Goal: Book appointment/travel/reservation: Register for event/course

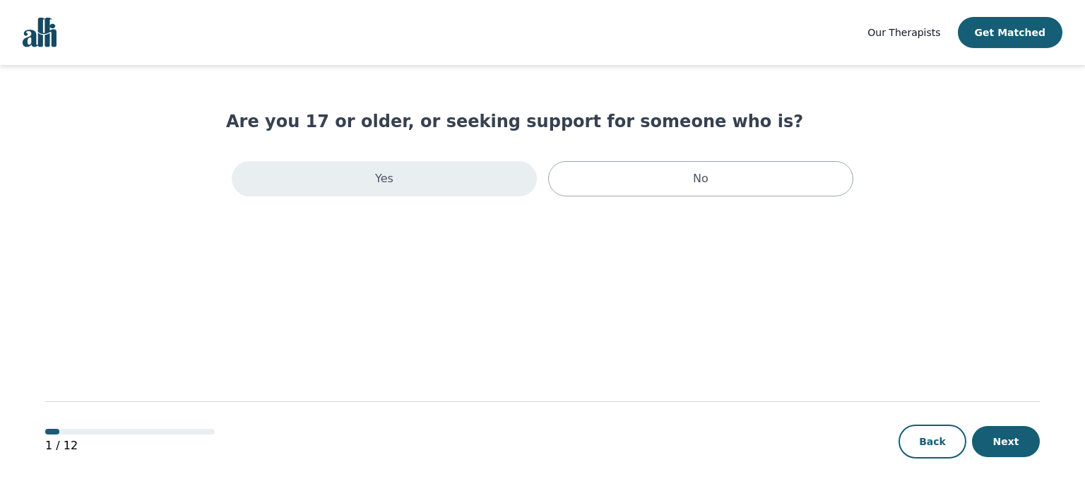
click at [456, 187] on div "Yes" at bounding box center [384, 178] width 305 height 35
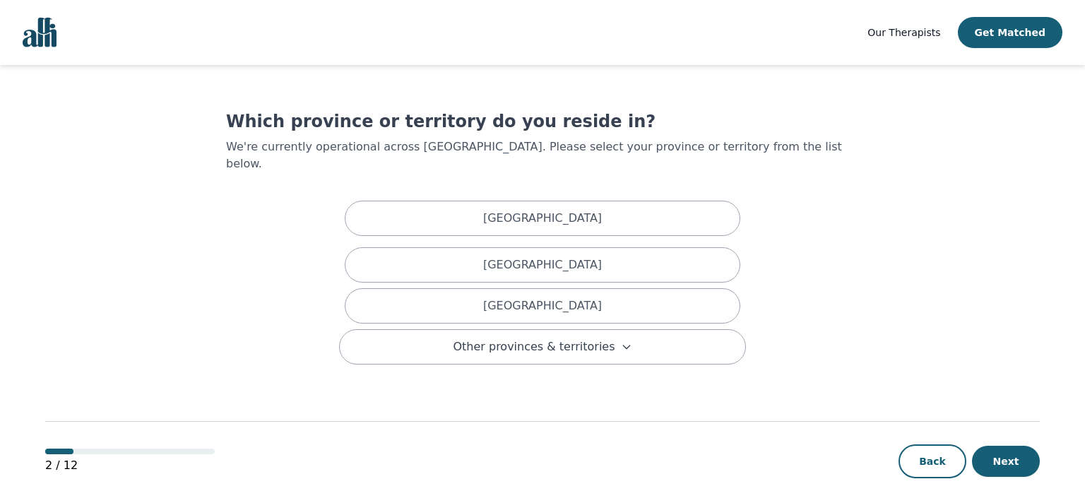
click at [45, 39] on img "Global" at bounding box center [40, 33] width 34 height 30
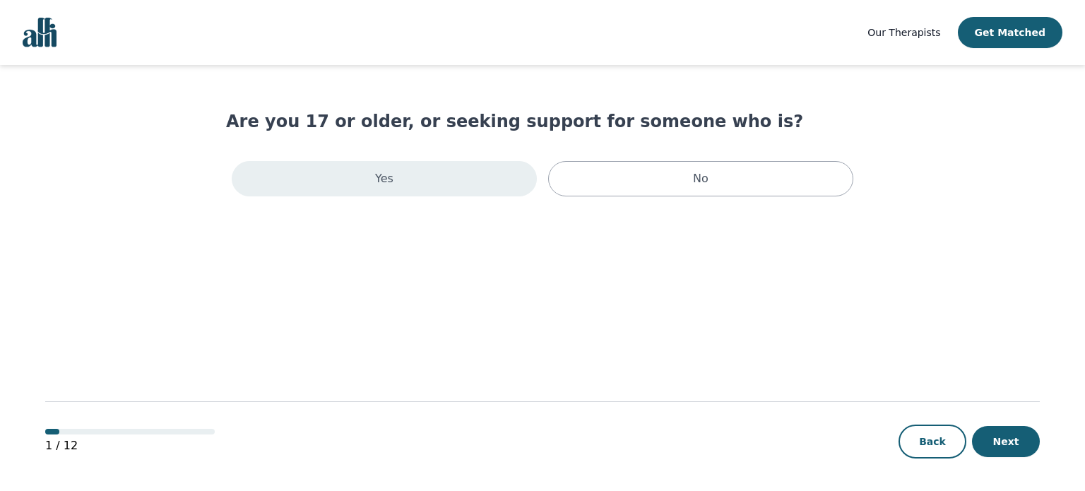
click at [382, 183] on p "Yes" at bounding box center [384, 178] width 18 height 17
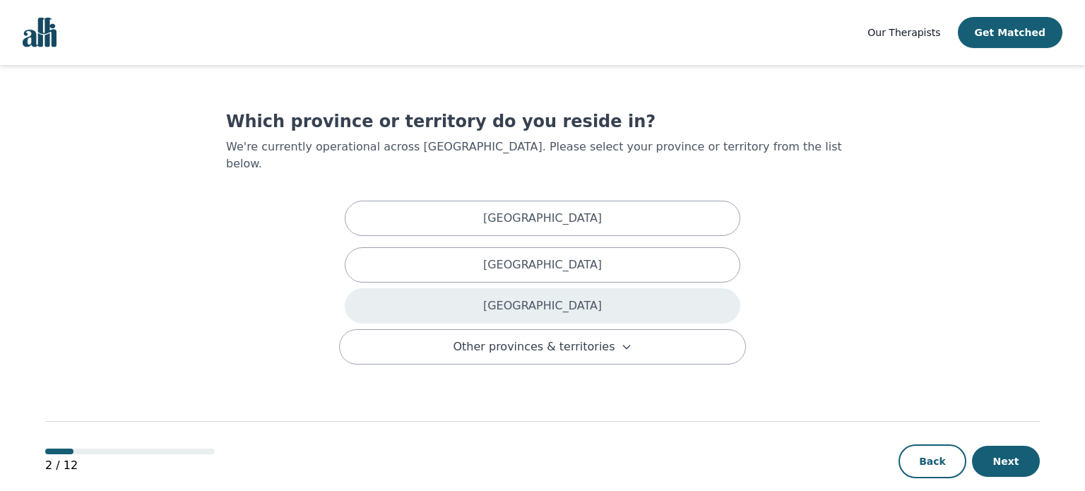
click at [574, 296] on div "Ontario" at bounding box center [543, 305] width 396 height 35
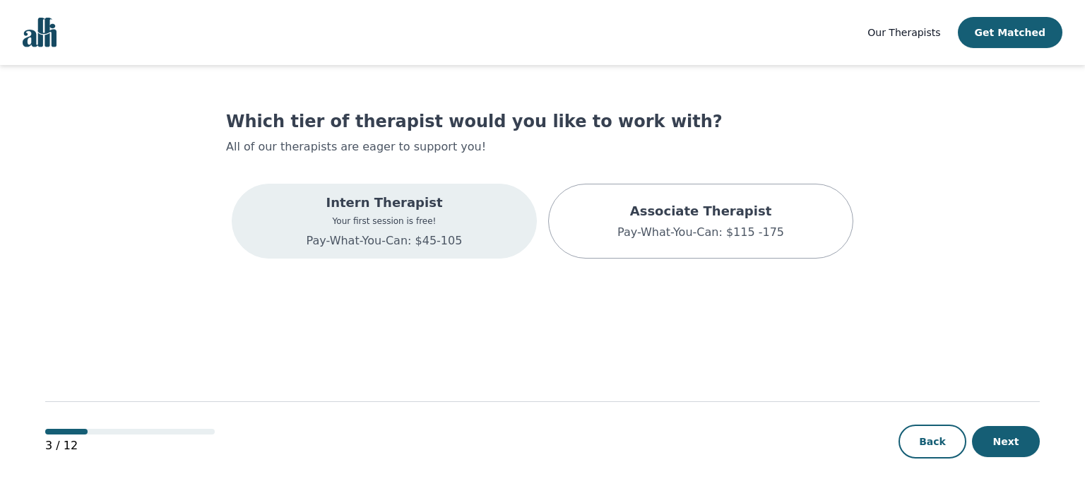
click at [456, 225] on div "Intern Therapist Your first session is free! Pay-What-You-Can: $45-105" at bounding box center [384, 221] width 305 height 75
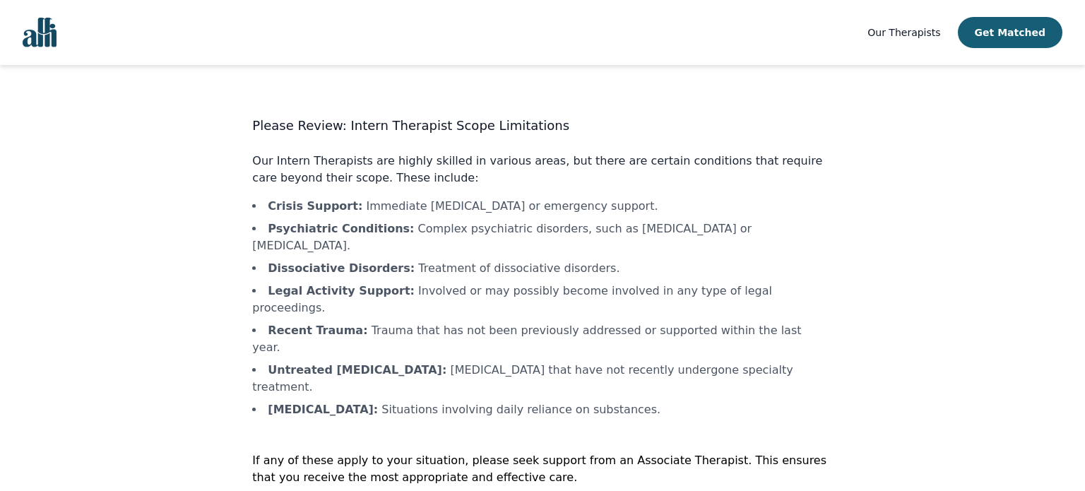
scroll to position [1, 0]
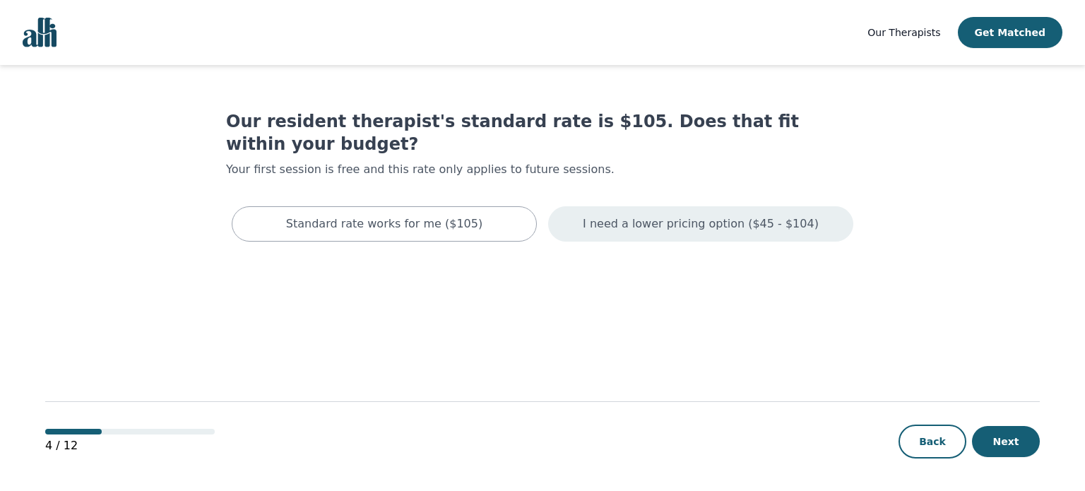
click at [620, 212] on div "I need a lower pricing option ($45 - $104)" at bounding box center [700, 223] width 305 height 35
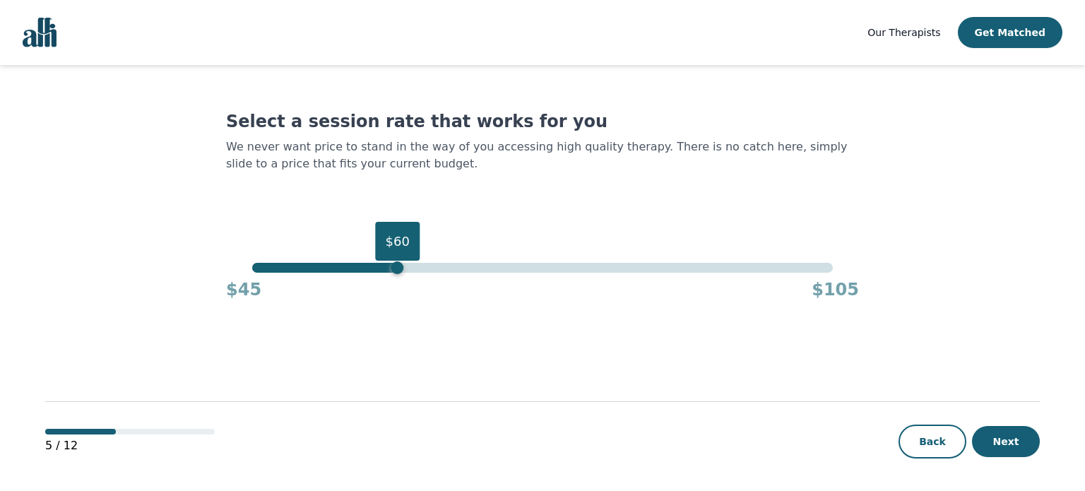
drag, startPoint x: 827, startPoint y: 272, endPoint x: 401, endPoint y: 271, distance: 426.0
click at [401, 271] on div "$60" at bounding box center [542, 268] width 580 height 10
click at [990, 437] on button "Next" at bounding box center [1006, 441] width 68 height 31
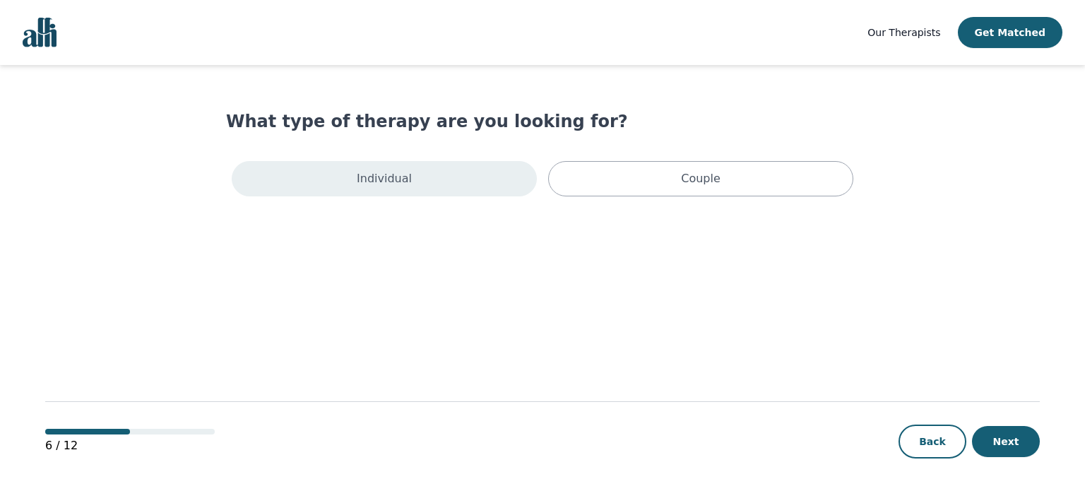
click at [439, 194] on div "Individual" at bounding box center [384, 178] width 305 height 35
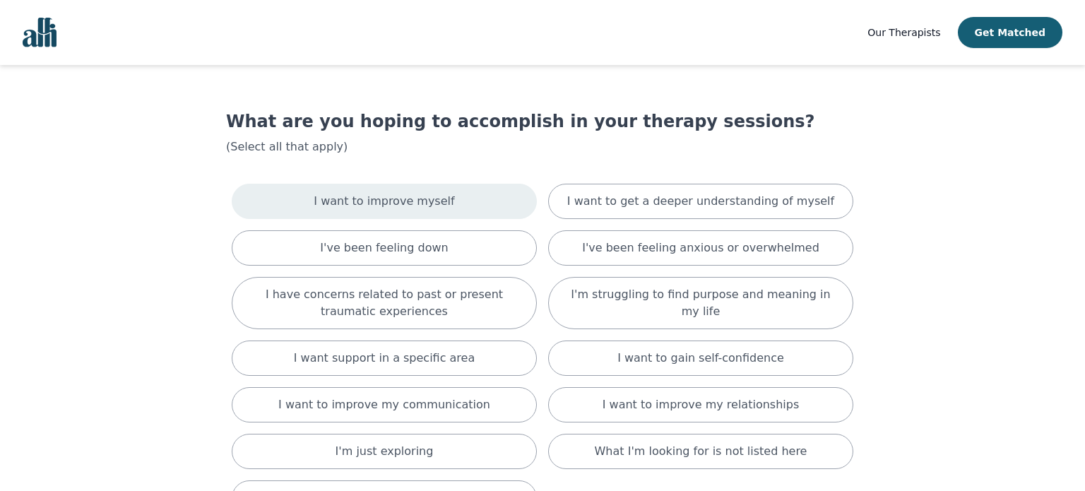
click at [476, 193] on div "I want to improve myself" at bounding box center [384, 201] width 305 height 35
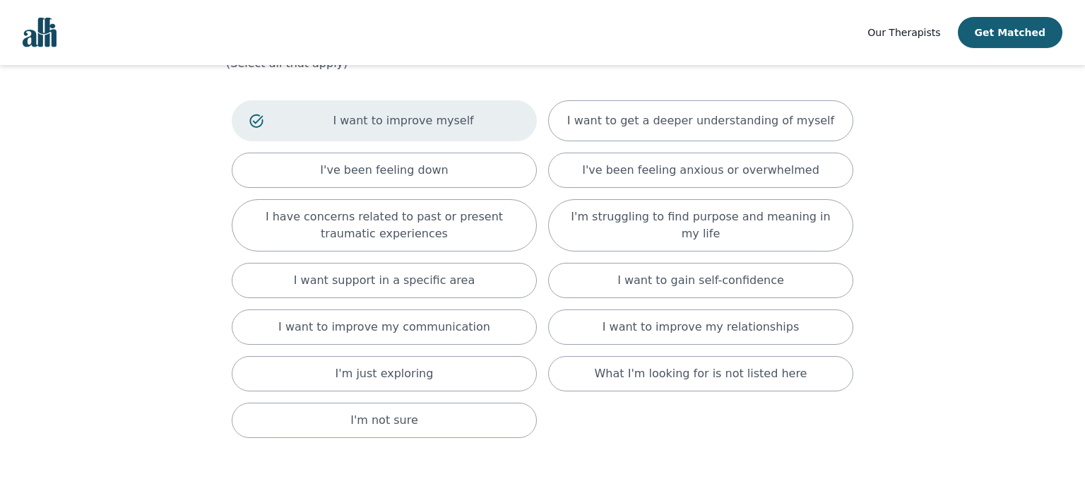
scroll to position [88, 0]
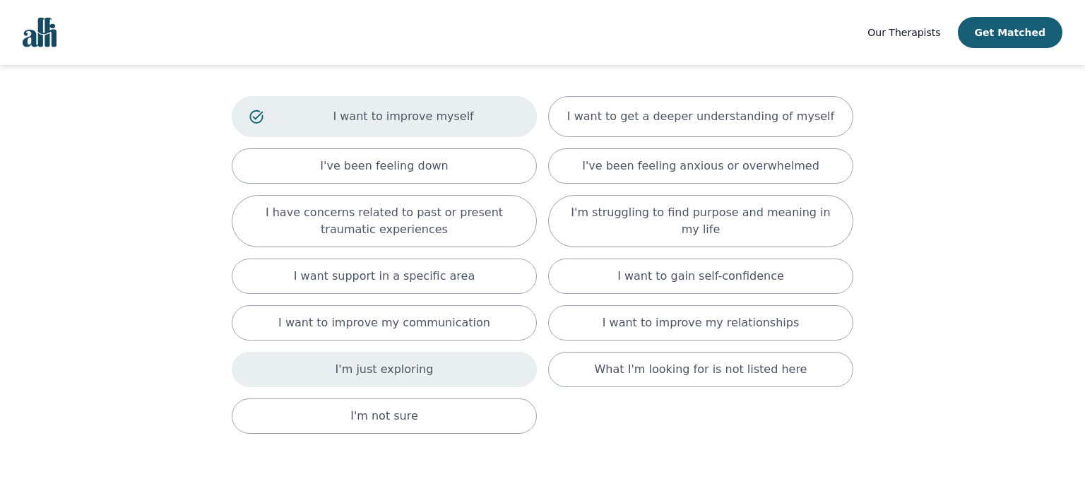
click at [429, 372] on div "I'm just exploring" at bounding box center [384, 369] width 305 height 35
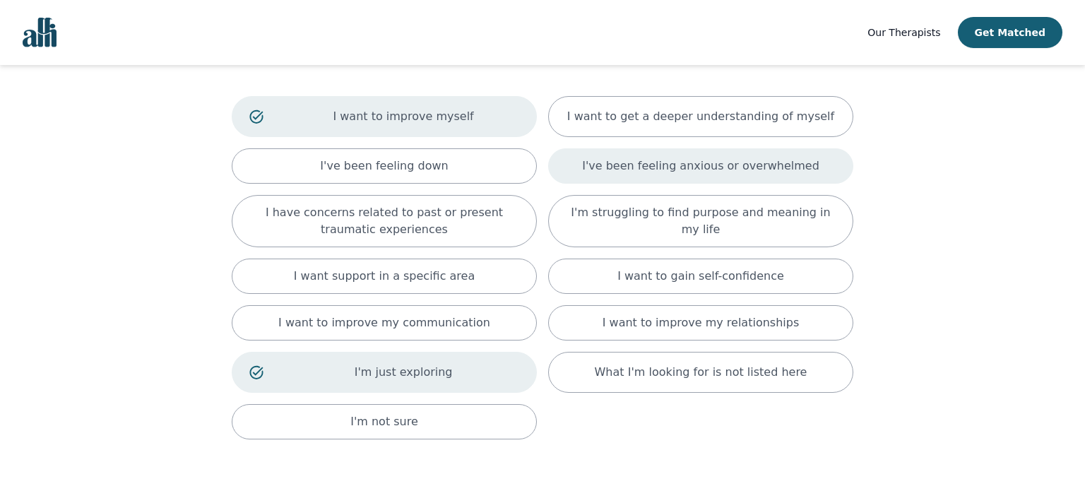
click at [711, 165] on p "I've been feeling anxious or overwhelmed" at bounding box center [700, 166] width 237 height 17
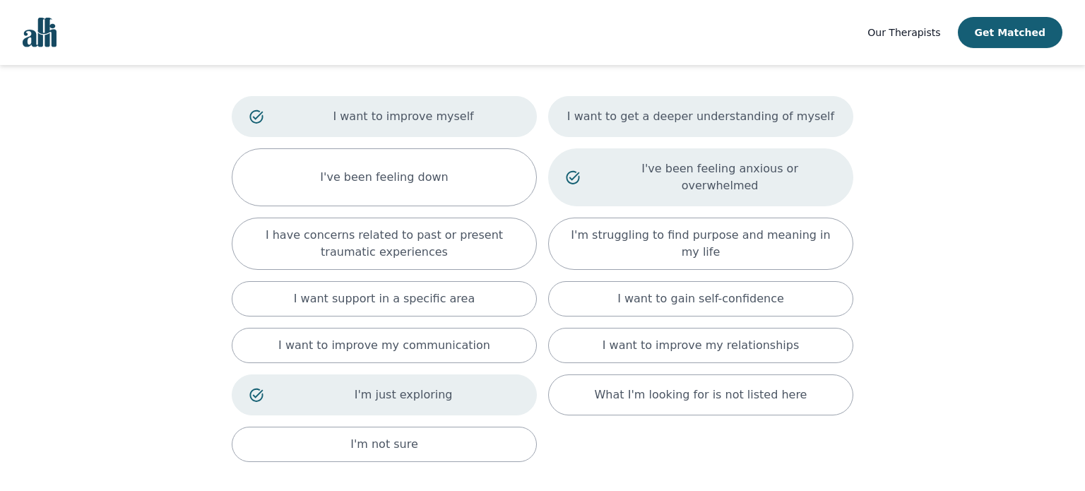
click at [672, 114] on p "I want to get a deeper understanding of myself" at bounding box center [700, 116] width 267 height 17
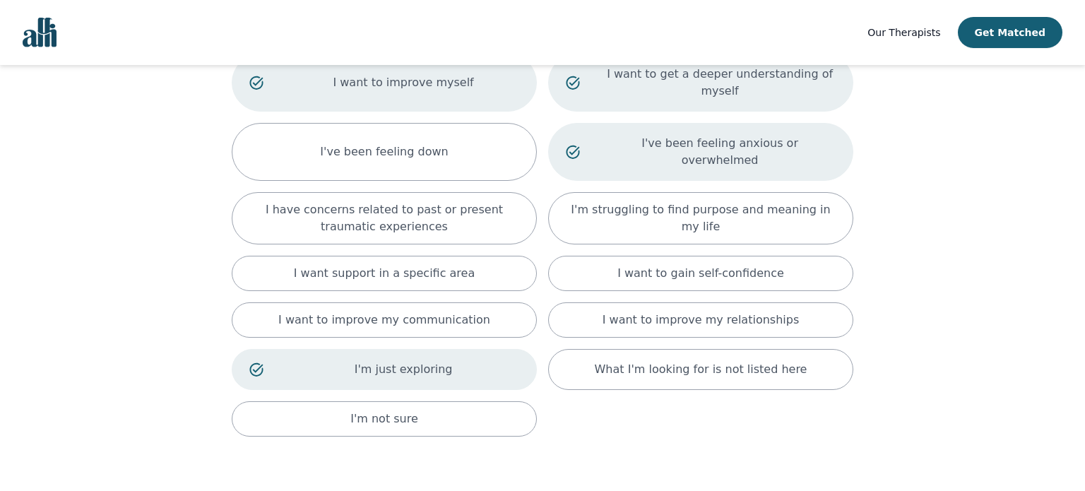
scroll to position [192, 0]
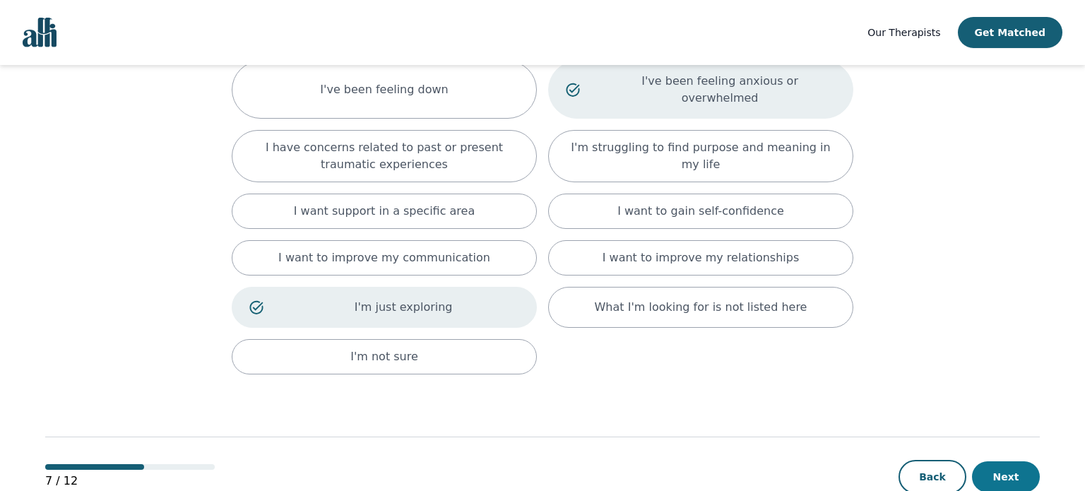
click at [1007, 461] on button "Next" at bounding box center [1006, 476] width 68 height 31
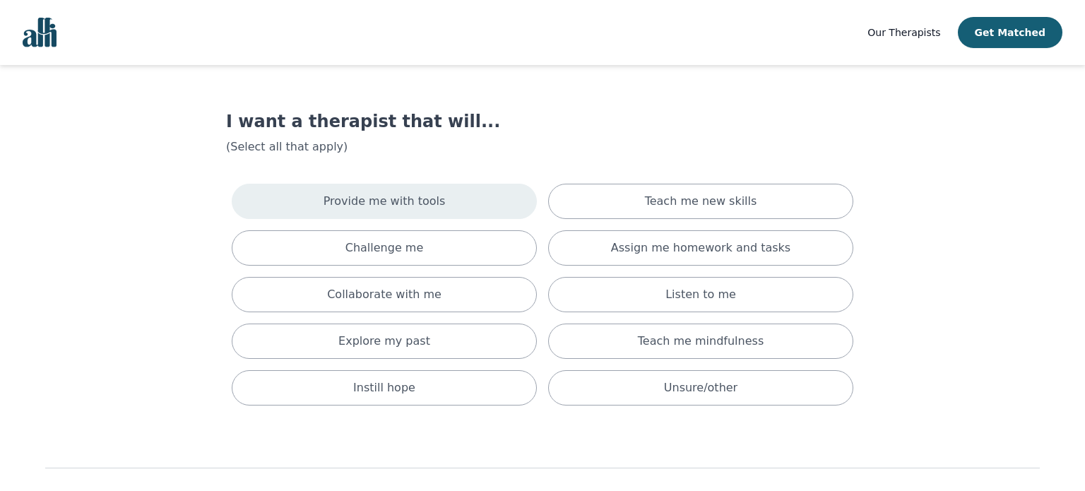
click at [439, 217] on div "Provide me with tools" at bounding box center [384, 201] width 305 height 35
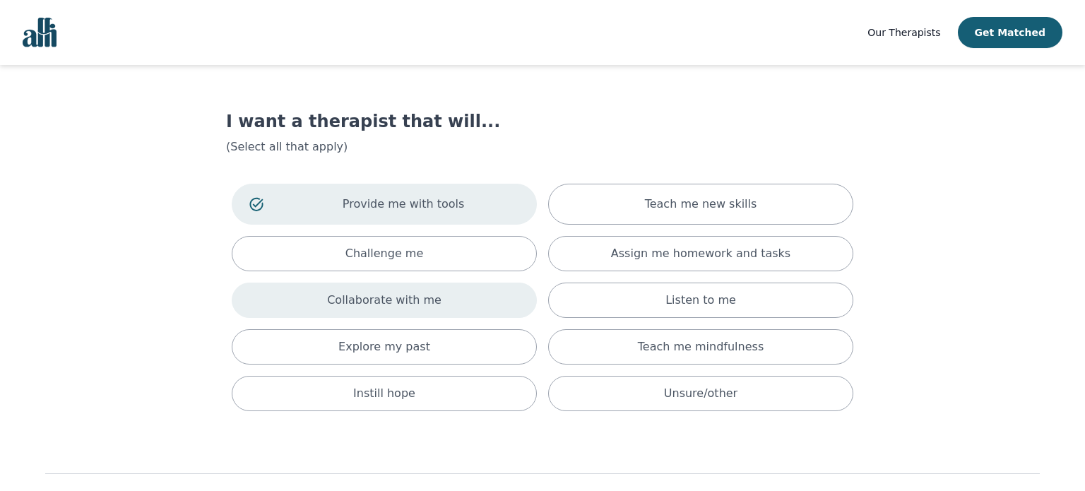
click at [423, 303] on p "Collaborate with me" at bounding box center [384, 300] width 114 height 17
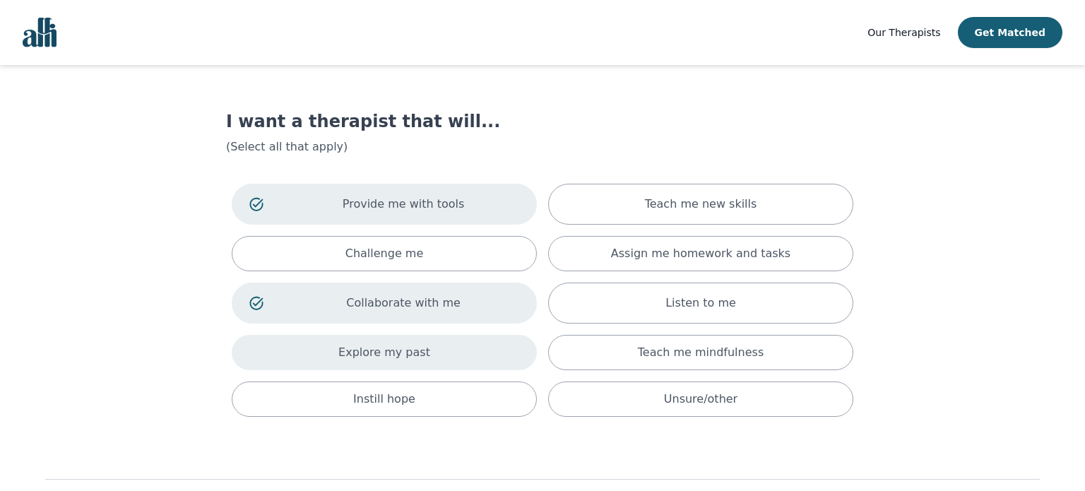
click at [420, 349] on p "Explore my past" at bounding box center [384, 352] width 92 height 17
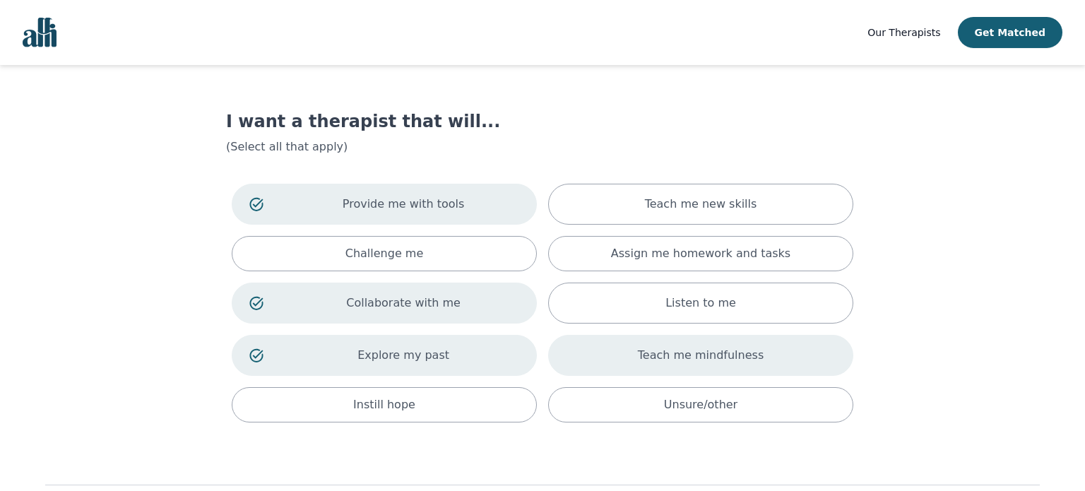
click at [725, 360] on p "Teach me mindfulness" at bounding box center [701, 355] width 126 height 17
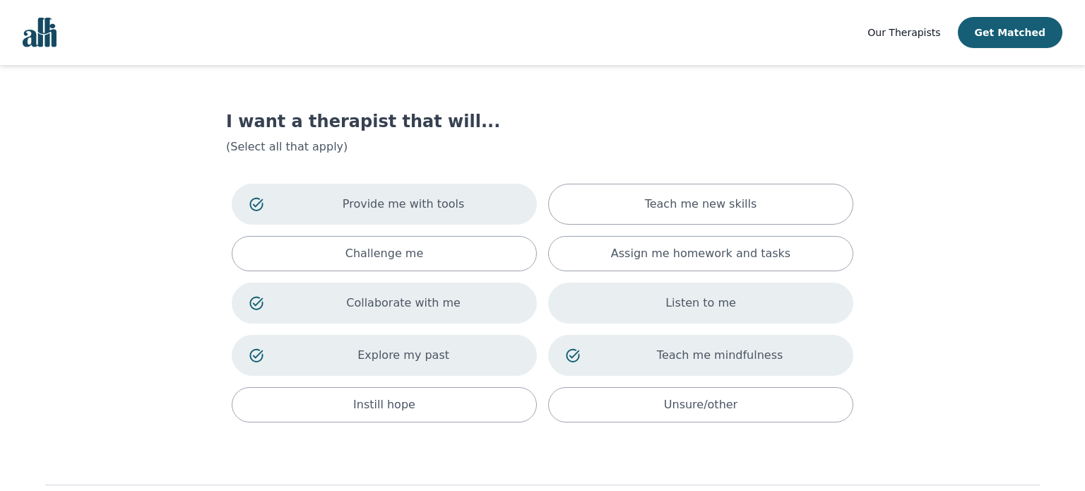
click at [731, 318] on div "Listen to me" at bounding box center [700, 303] width 305 height 41
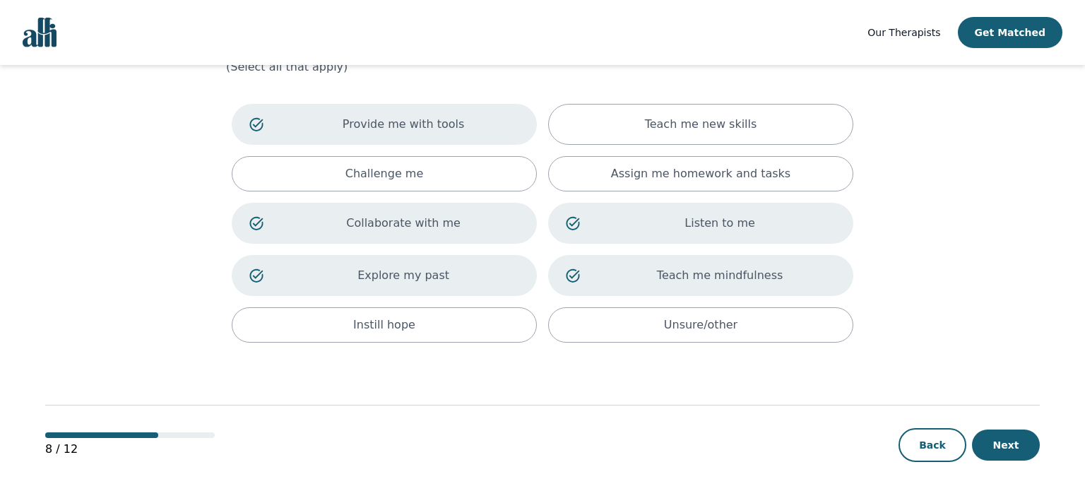
scroll to position [82, 0]
click at [995, 440] on button "Next" at bounding box center [1006, 442] width 68 height 31
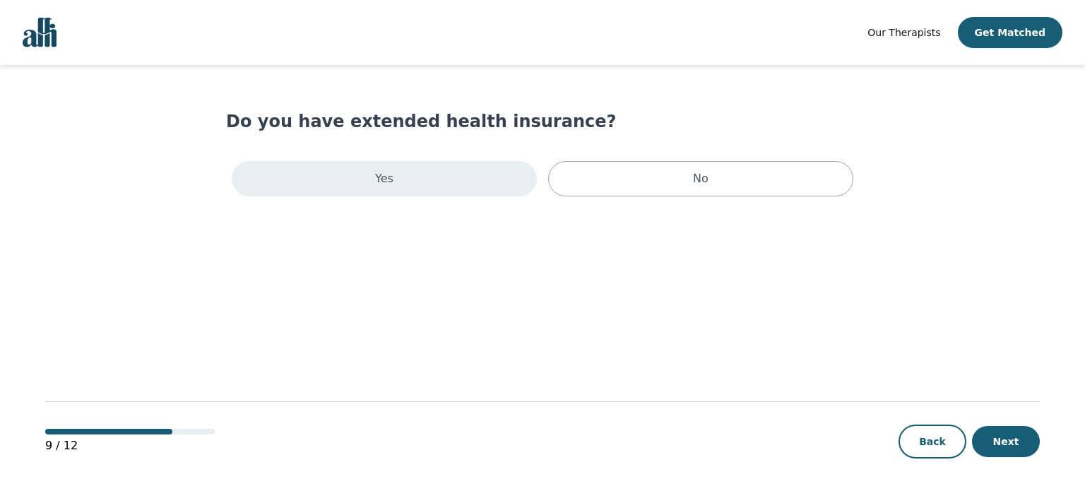
click at [451, 179] on div "Yes" at bounding box center [384, 178] width 305 height 35
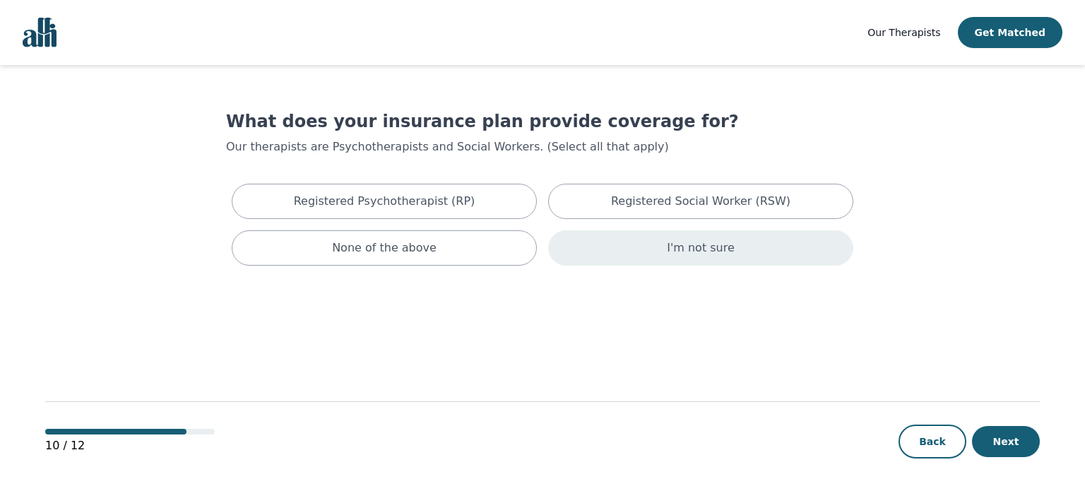
click at [612, 259] on div "I'm not sure" at bounding box center [700, 247] width 305 height 35
click at [998, 445] on button "Next" at bounding box center [1006, 441] width 68 height 31
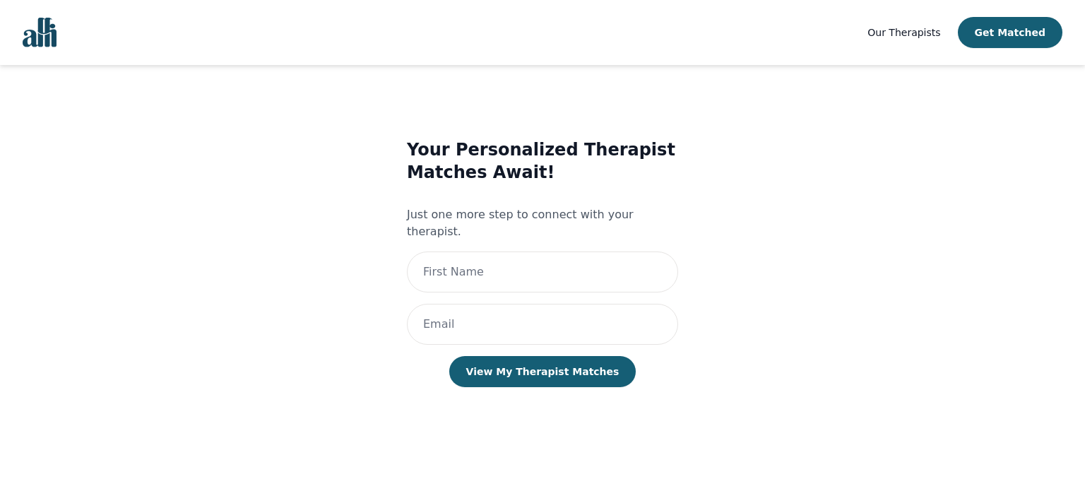
scroll to position [1, 0]
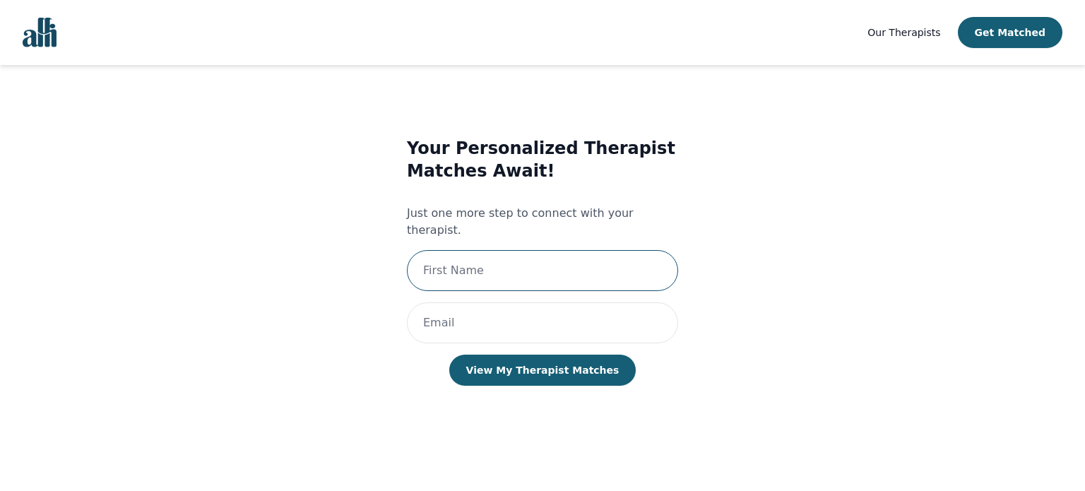
click at [524, 256] on input "text" at bounding box center [542, 270] width 271 height 41
type input "Brody"
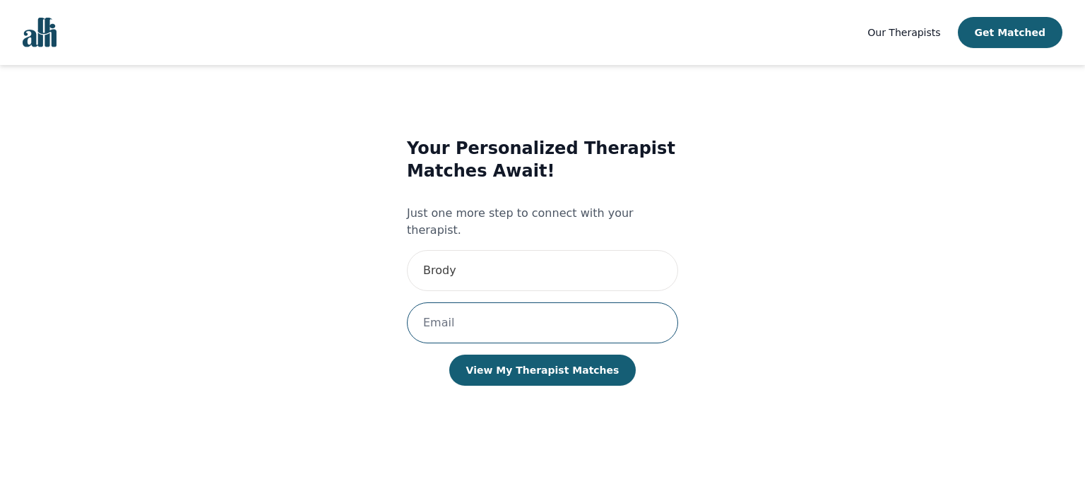
click at [505, 302] on input "email" at bounding box center [542, 322] width 271 height 41
type input "brodytango@gmail.com"
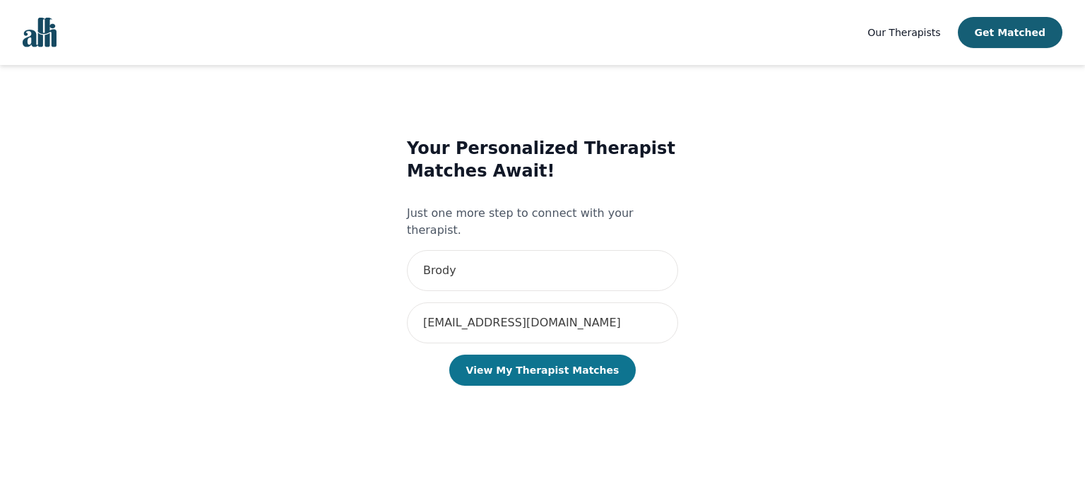
click at [586, 365] on button "View My Therapist Matches" at bounding box center [542, 370] width 187 height 31
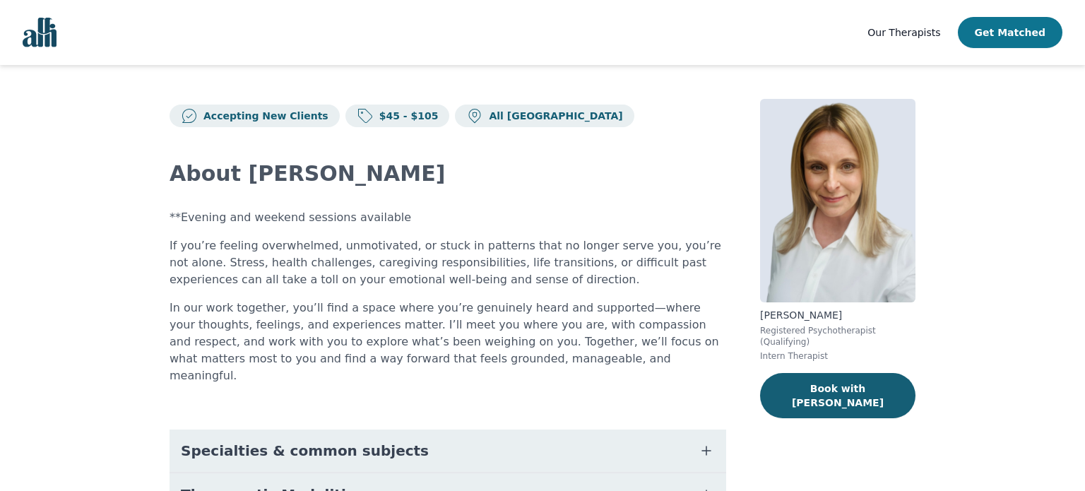
click at [1000, 36] on button "Get Matched" at bounding box center [1010, 32] width 105 height 31
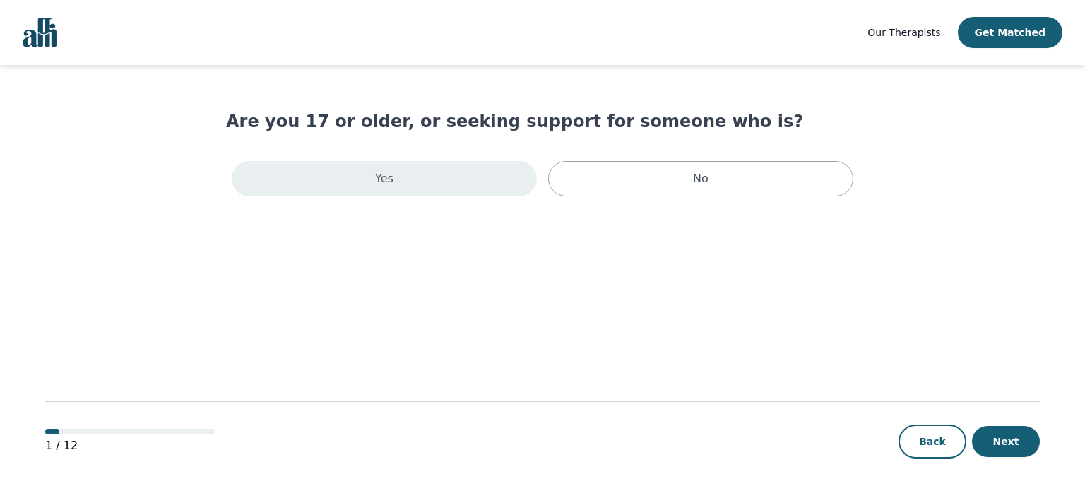
click at [476, 172] on div "Yes" at bounding box center [384, 178] width 305 height 35
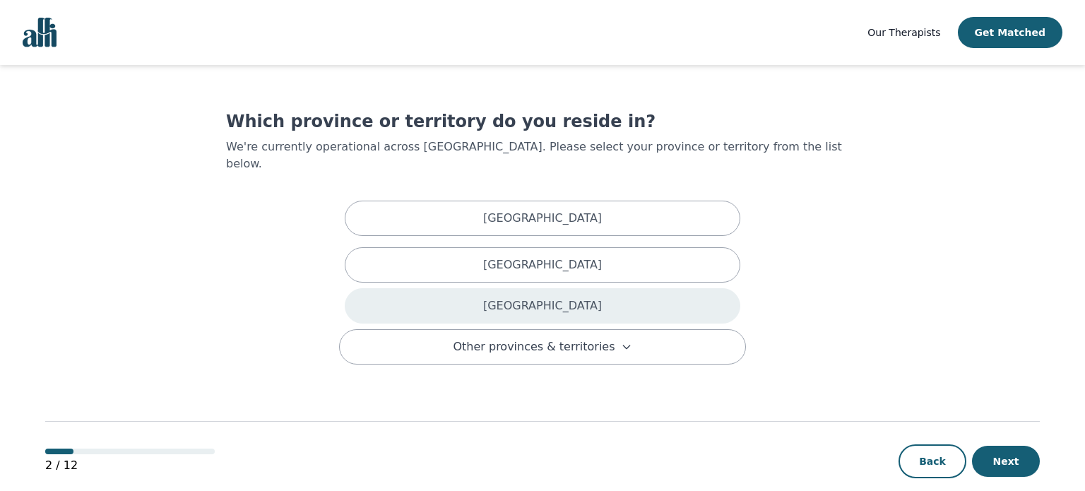
click at [575, 295] on div "[GEOGRAPHIC_DATA]" at bounding box center [543, 305] width 396 height 35
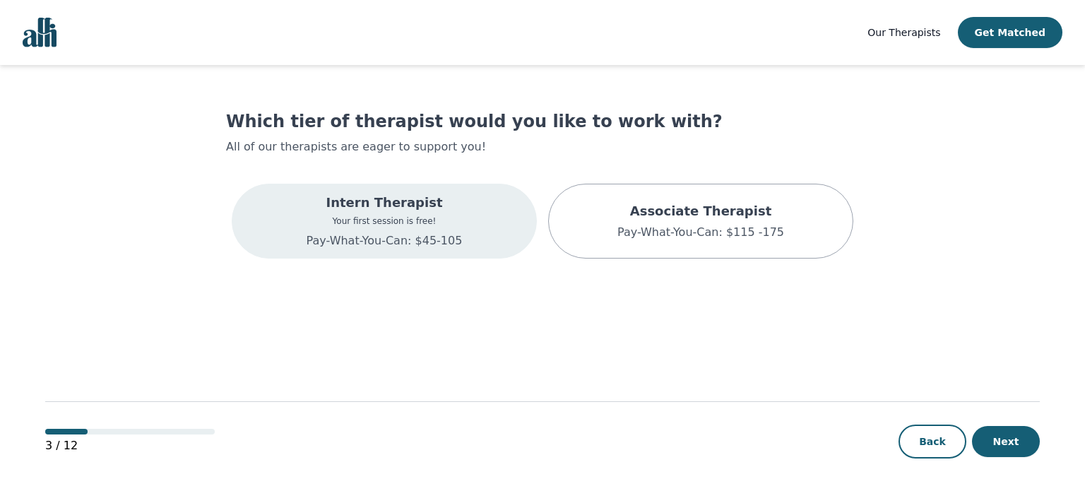
click at [454, 244] on div "Intern Therapist Your first session is free! Pay-What-You-Can: $45-105" at bounding box center [384, 221] width 305 height 75
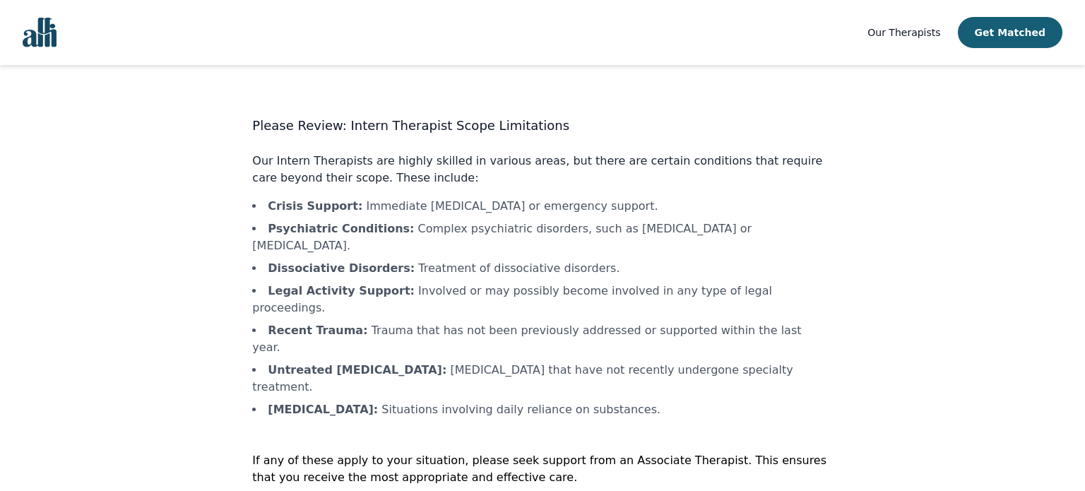
scroll to position [1, 0]
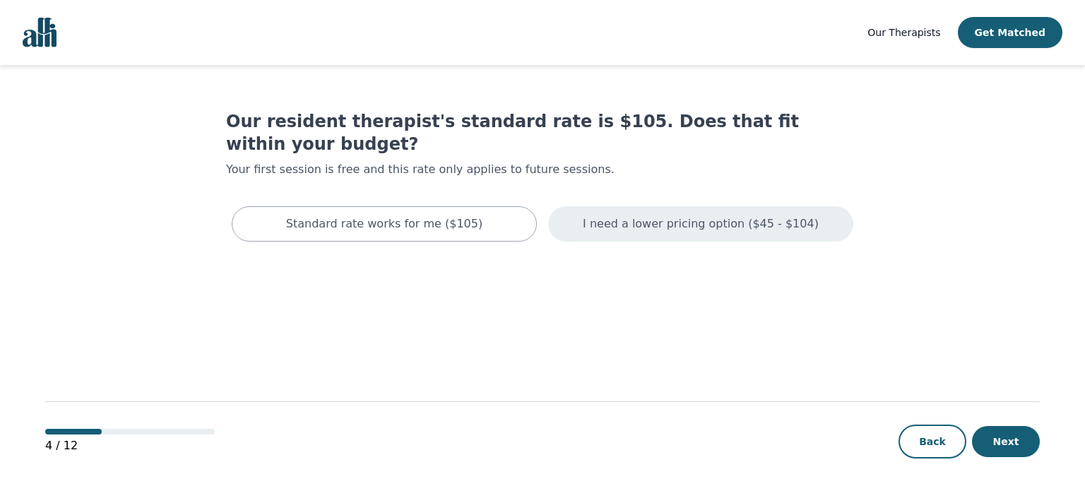
click at [658, 215] on p "I need a lower pricing option ($45 - $104)" at bounding box center [701, 223] width 236 height 17
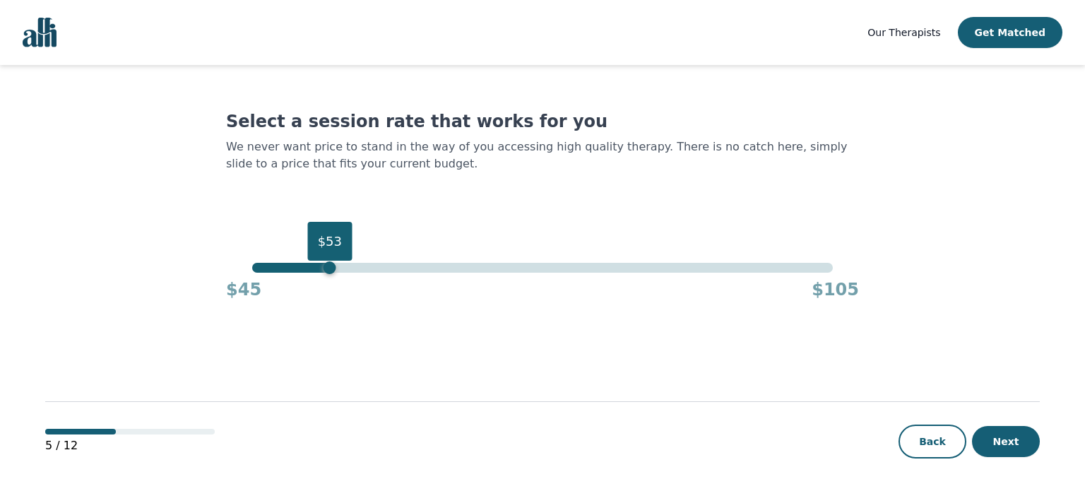
drag, startPoint x: 834, startPoint y: 267, endPoint x: 332, endPoint y: 261, distance: 502.3
click at [332, 261] on div "$53" at bounding box center [330, 267] width 13 height 13
click at [993, 442] on button "Next" at bounding box center [1006, 441] width 68 height 31
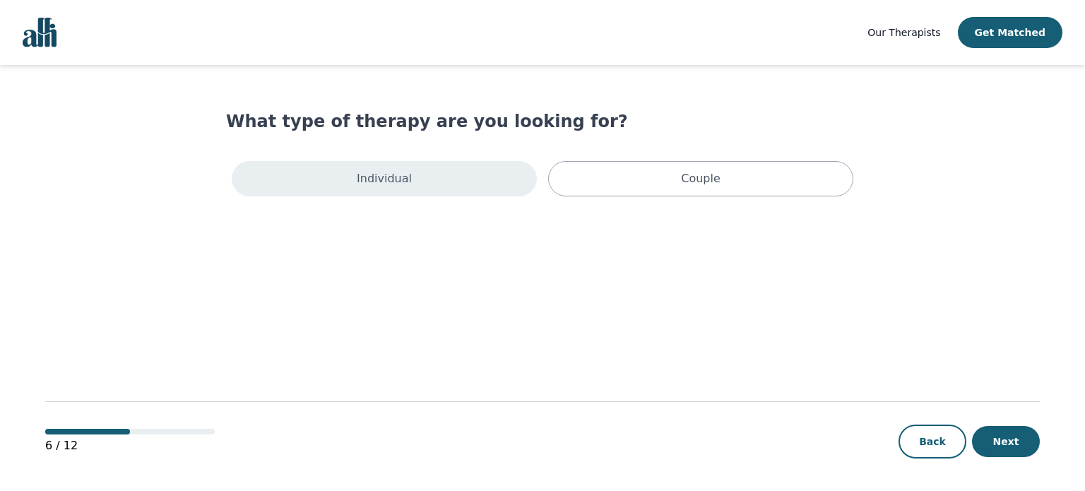
click at [399, 184] on p "Individual" at bounding box center [384, 178] width 55 height 17
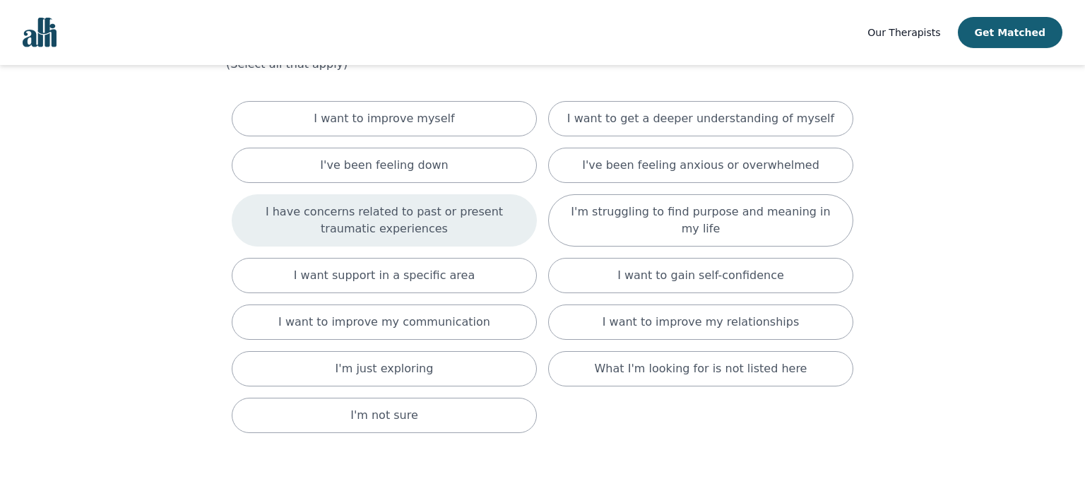
scroll to position [85, 0]
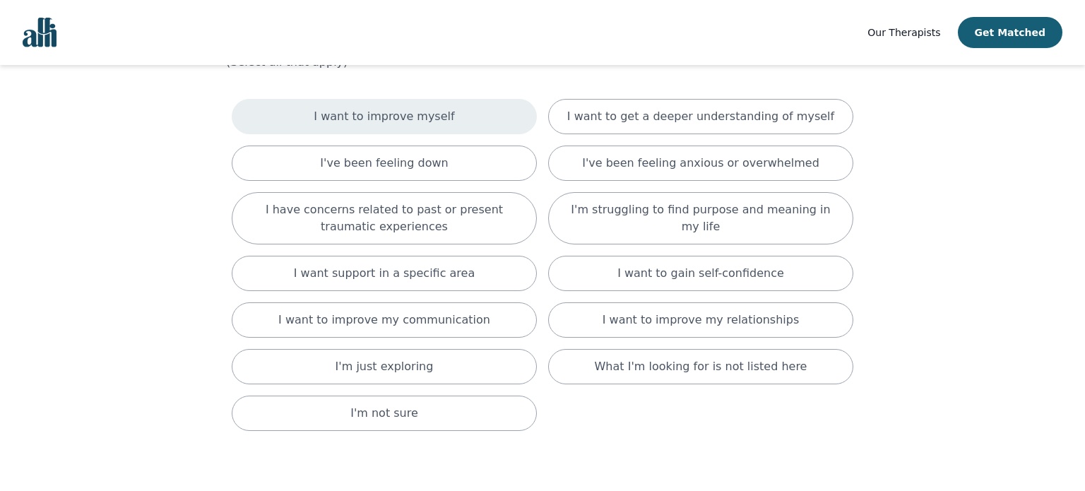
click at [400, 129] on div "I want to improve myself" at bounding box center [384, 116] width 305 height 35
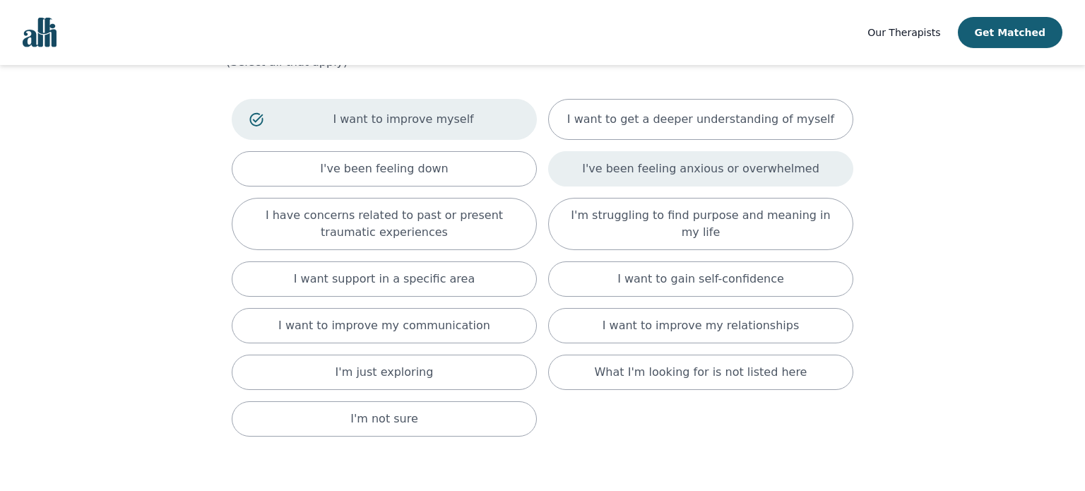
click at [793, 164] on p "I've been feeling anxious or overwhelmed" at bounding box center [700, 168] width 237 height 17
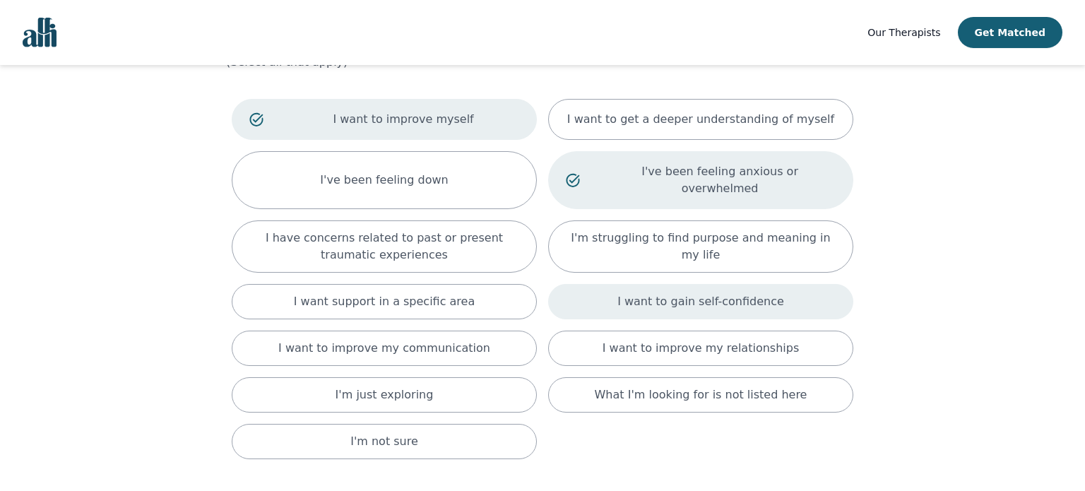
click at [741, 292] on div "I want to gain self-confidence" at bounding box center [700, 301] width 305 height 35
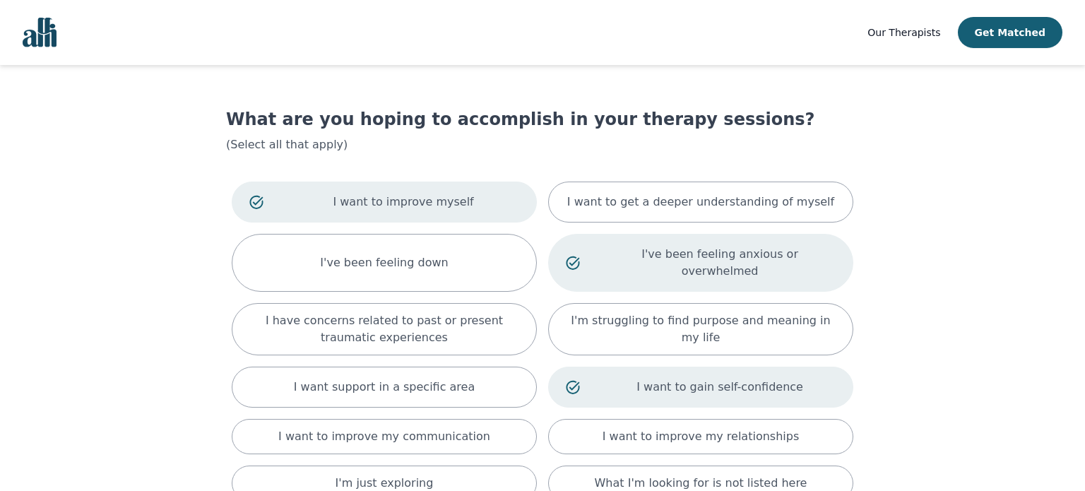
scroll to position [0, 0]
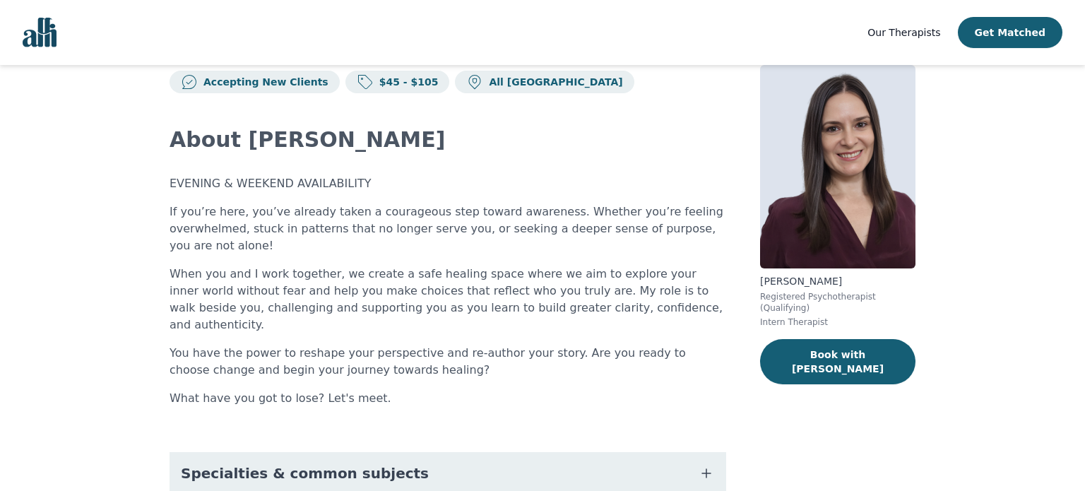
scroll to position [286, 0]
